Goal: Transaction & Acquisition: Purchase product/service

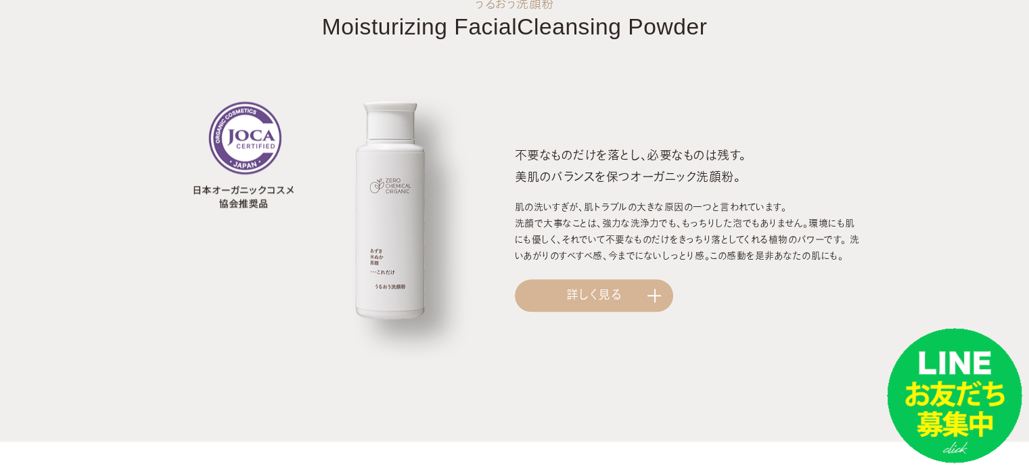
scroll to position [1488, 0]
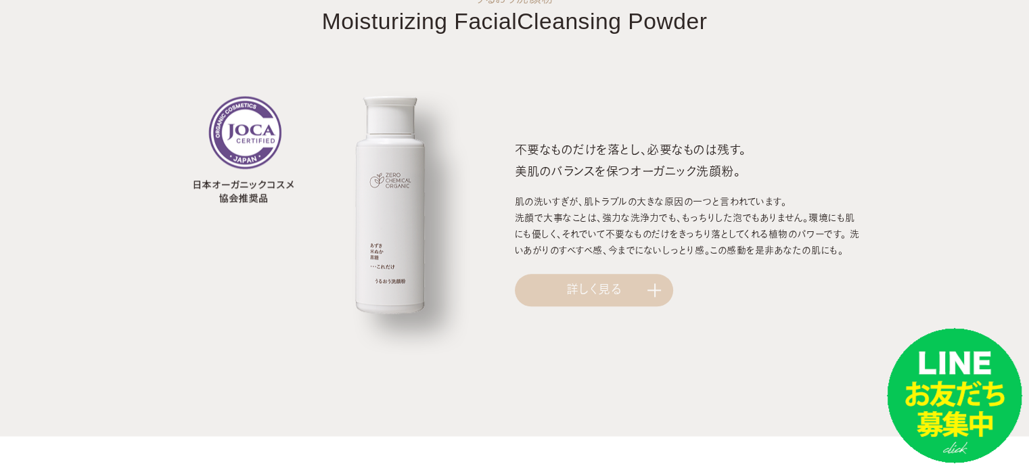
click at [641, 284] on link "詳しく見る" at bounding box center [594, 290] width 158 height 32
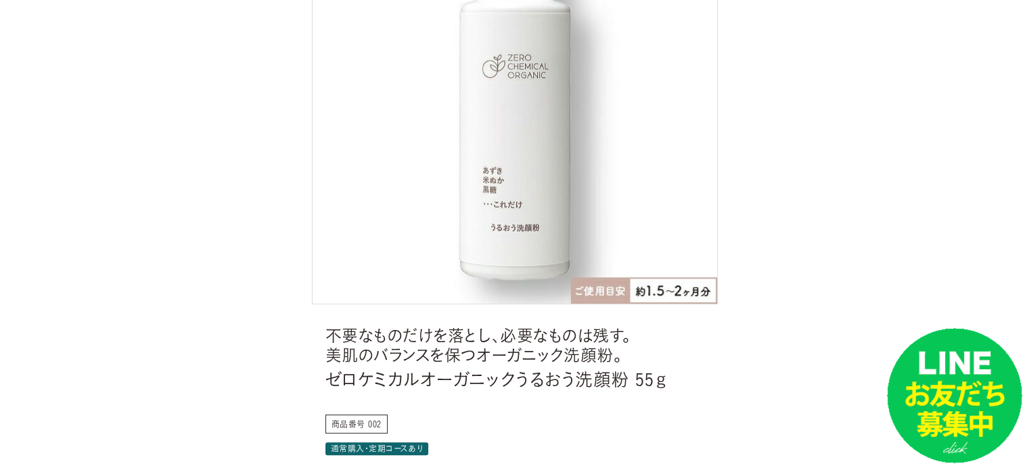
scroll to position [203, 0]
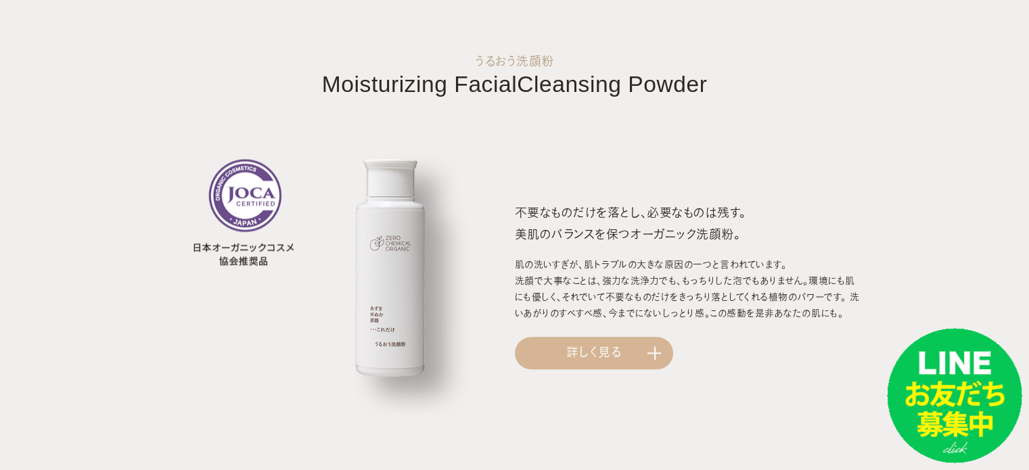
scroll to position [1085, 0]
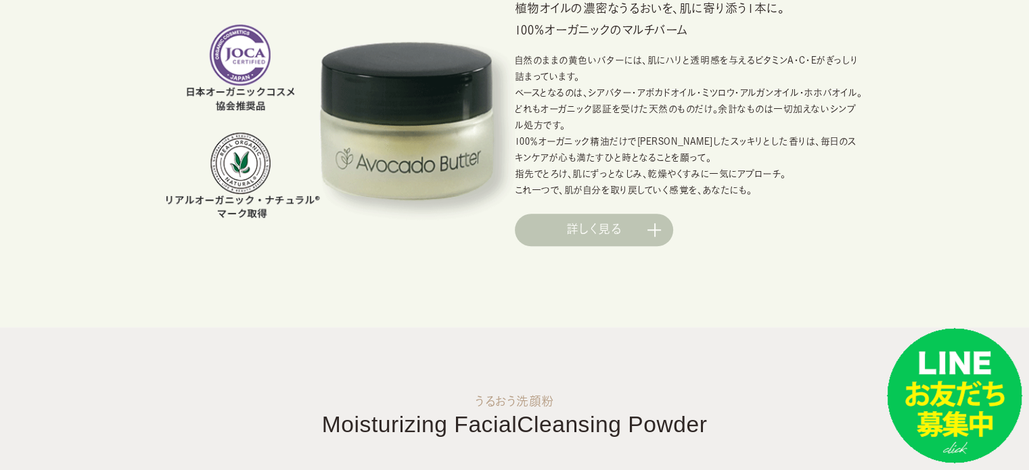
click at [642, 240] on link "詳しく見る" at bounding box center [594, 230] width 158 height 32
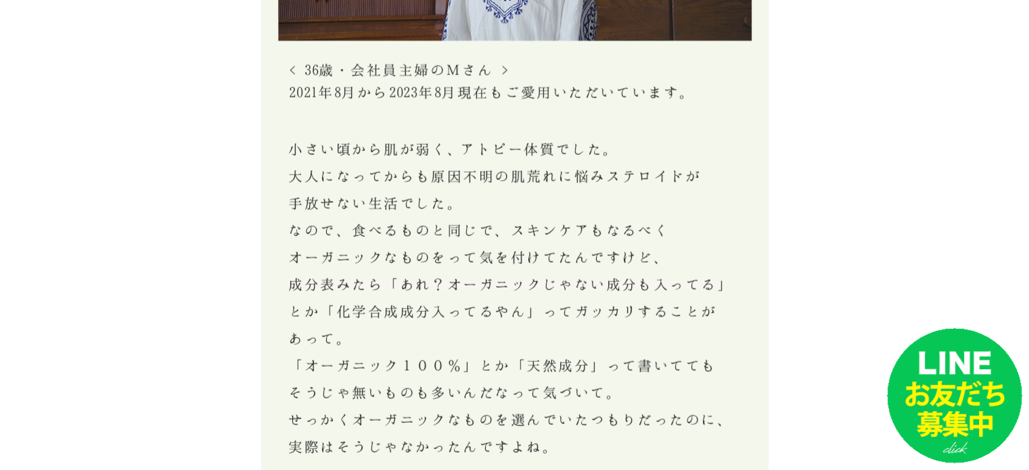
scroll to position [8252, 0]
